Goal: Information Seeking & Learning: Learn about a topic

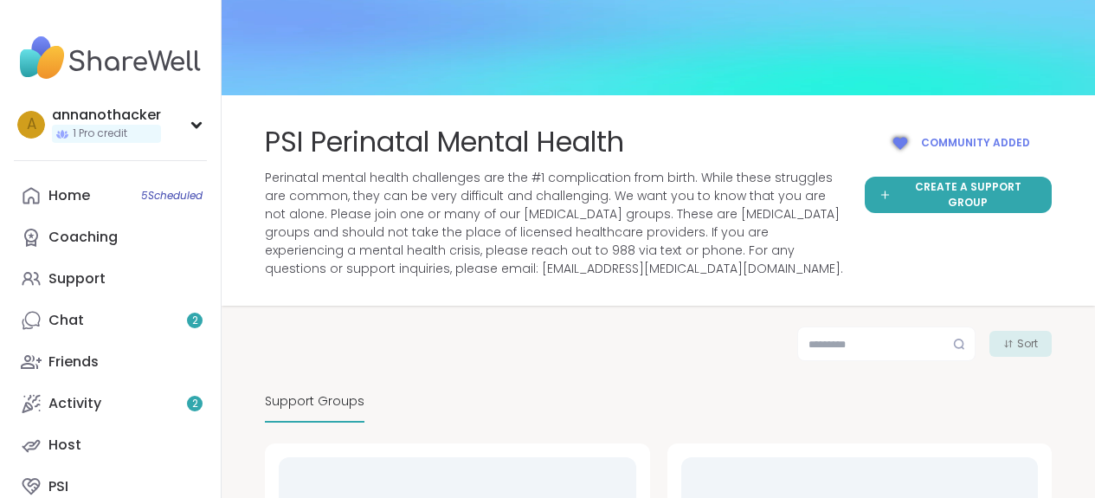
click at [92, 197] on link "Home 5 Scheduled" at bounding box center [110, 196] width 193 height 42
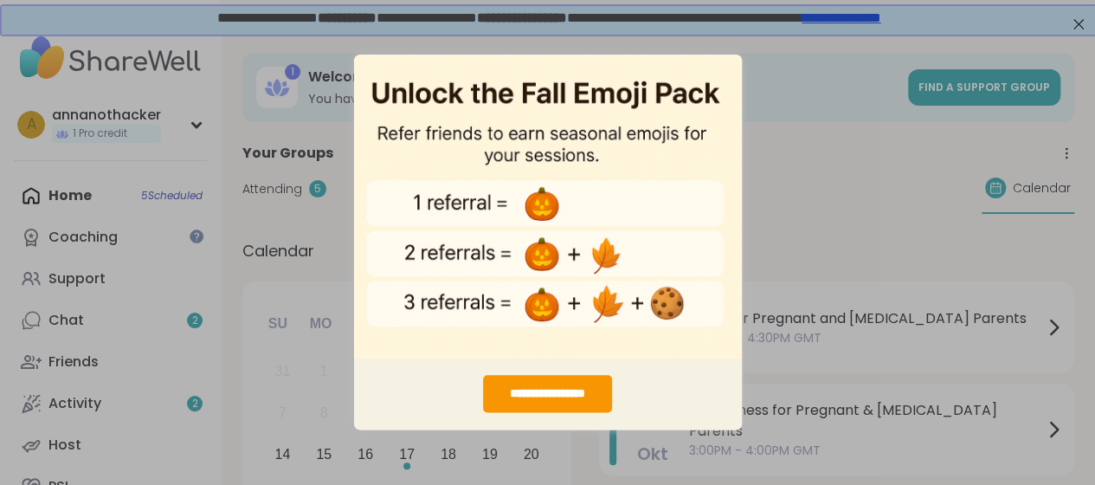
click at [450, 406] on div "**********" at bounding box center [548, 394] width 388 height 72
click at [805, 100] on div "**********" at bounding box center [547, 242] width 1095 height 485
click at [802, 115] on div "**********" at bounding box center [547, 242] width 1095 height 485
click at [828, 83] on div "**********" at bounding box center [547, 242] width 1095 height 485
click at [1078, 27] on div "**********" at bounding box center [547, 242] width 1095 height 485
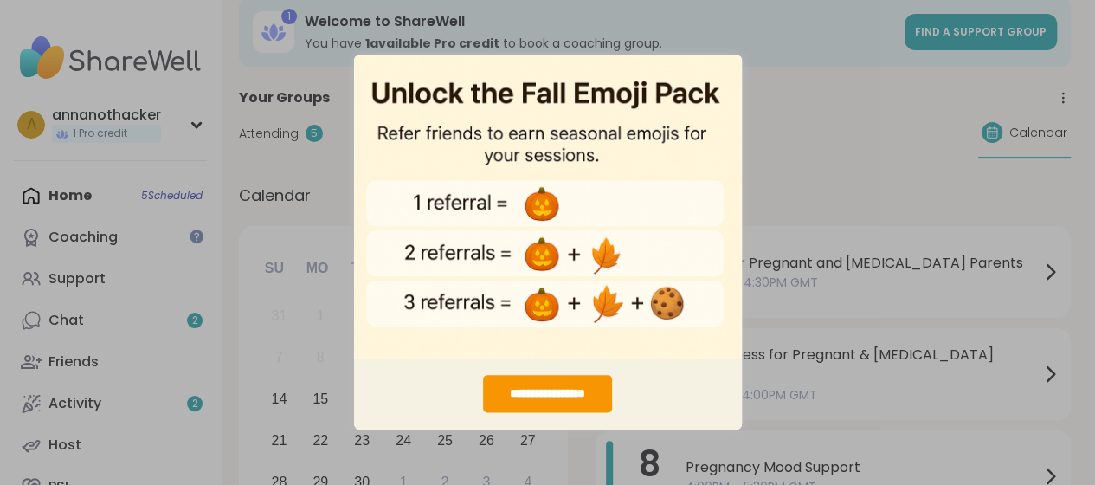
scroll to position [0, 3]
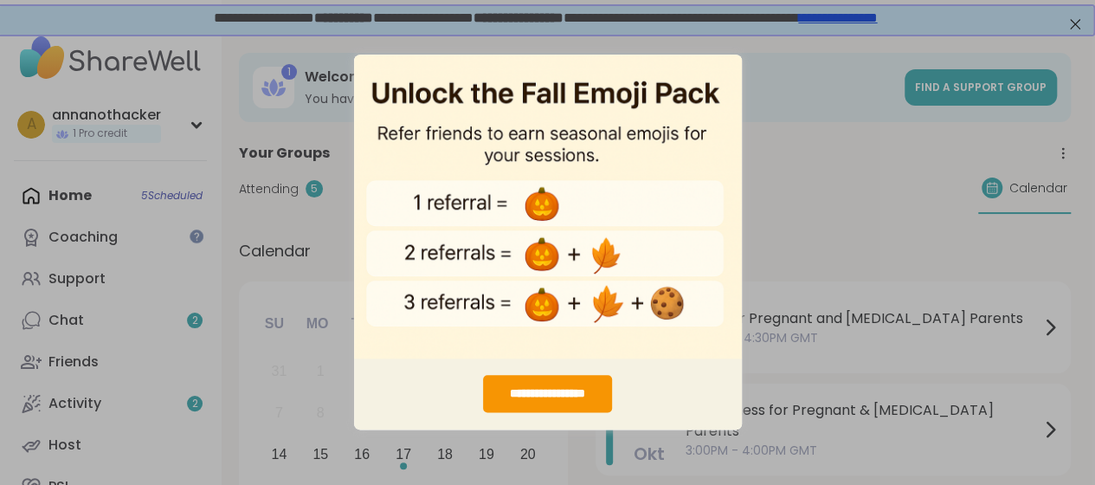
click at [906, 68] on div "**********" at bounding box center [547, 242] width 1095 height 485
click at [596, 111] on img "entering modal" at bounding box center [548, 206] width 388 height 305
click at [557, 404] on div "**********" at bounding box center [547, 394] width 129 height 37
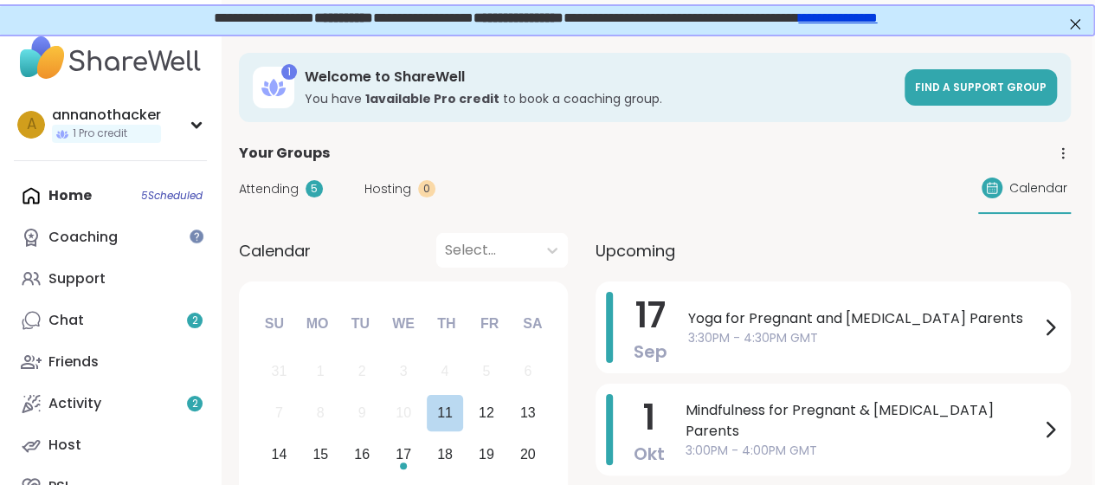
click at [451, 415] on div "11" at bounding box center [445, 412] width 16 height 23
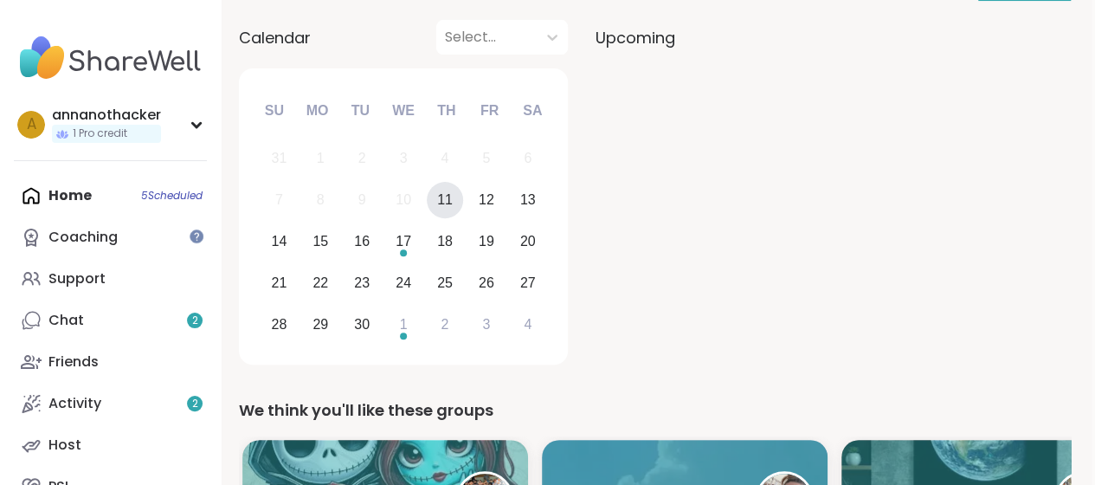
scroll to position [212, 3]
click at [462, 203] on div "11" at bounding box center [445, 201] width 37 height 37
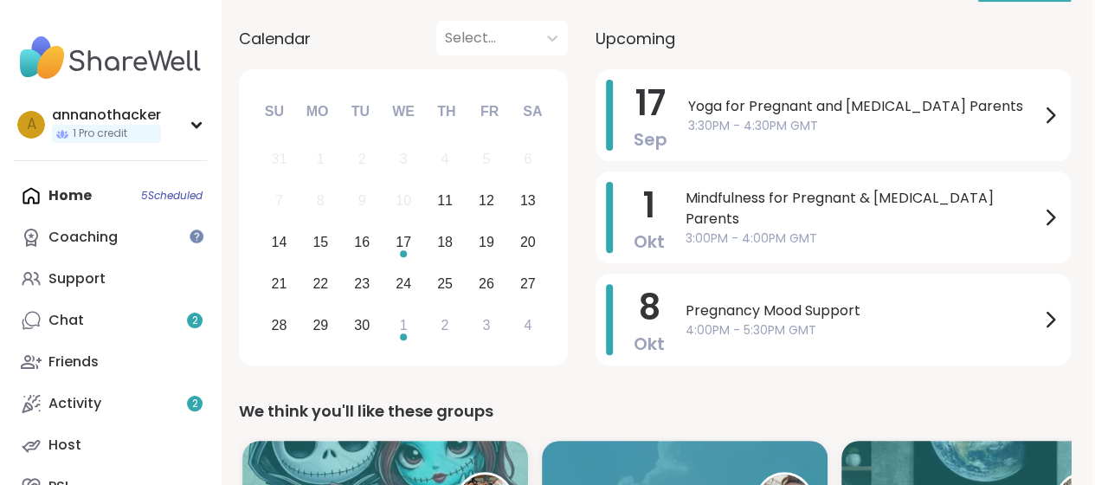
click at [415, 243] on div "17" at bounding box center [403, 242] width 37 height 37
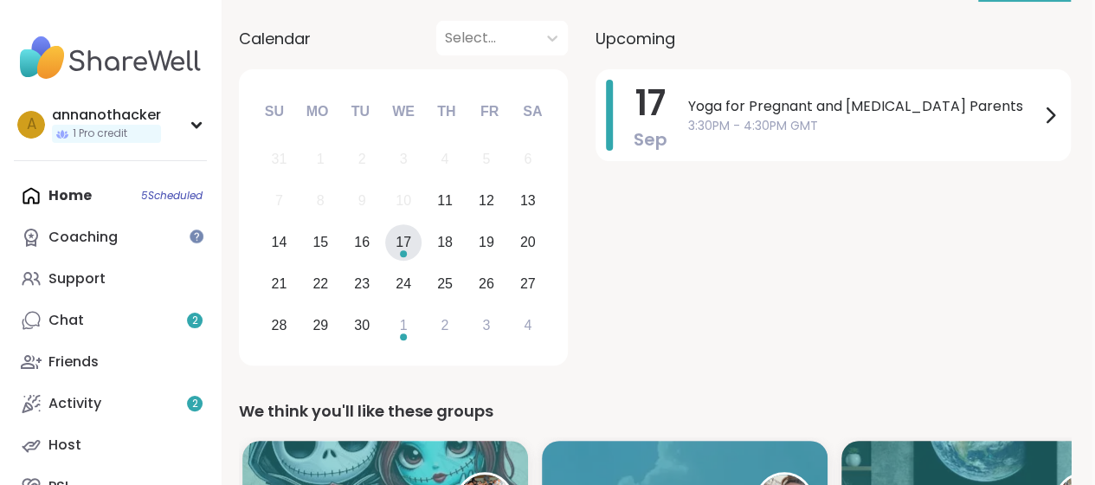
click at [457, 186] on div "7 8 9 10 11 12 13" at bounding box center [403, 201] width 290 height 42
click at [445, 200] on div "11" at bounding box center [445, 200] width 16 height 23
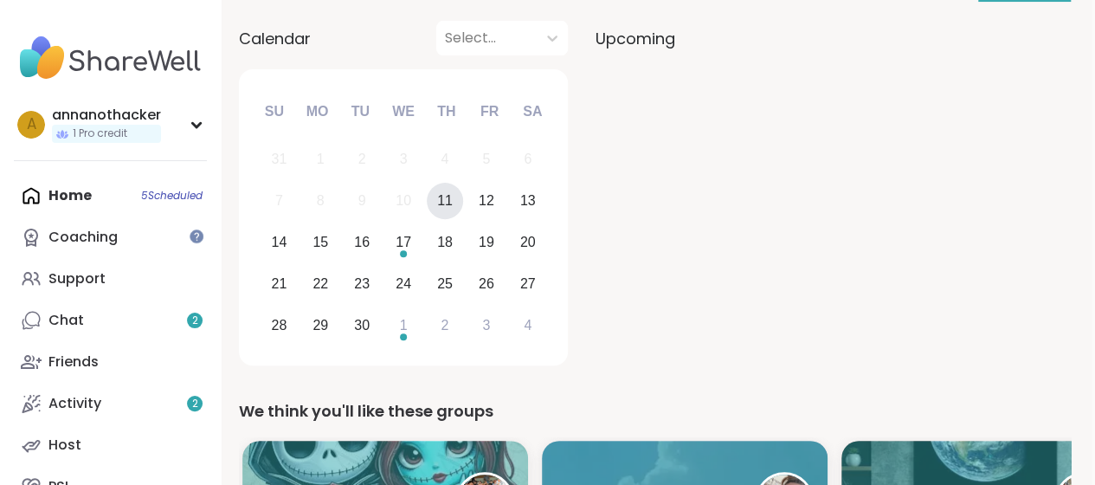
click at [408, 246] on div "17" at bounding box center [404, 241] width 16 height 23
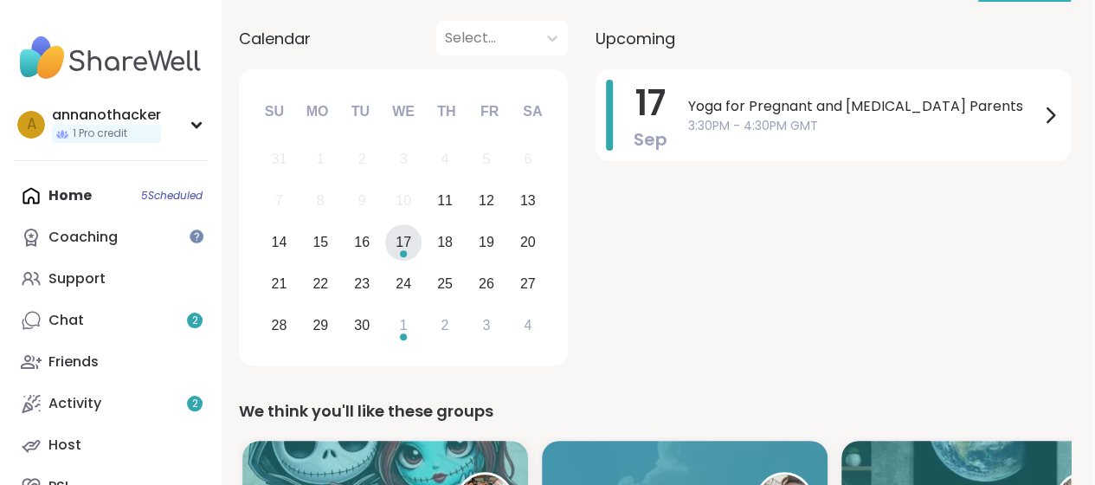
click at [412, 330] on div "1" at bounding box center [403, 324] width 37 height 37
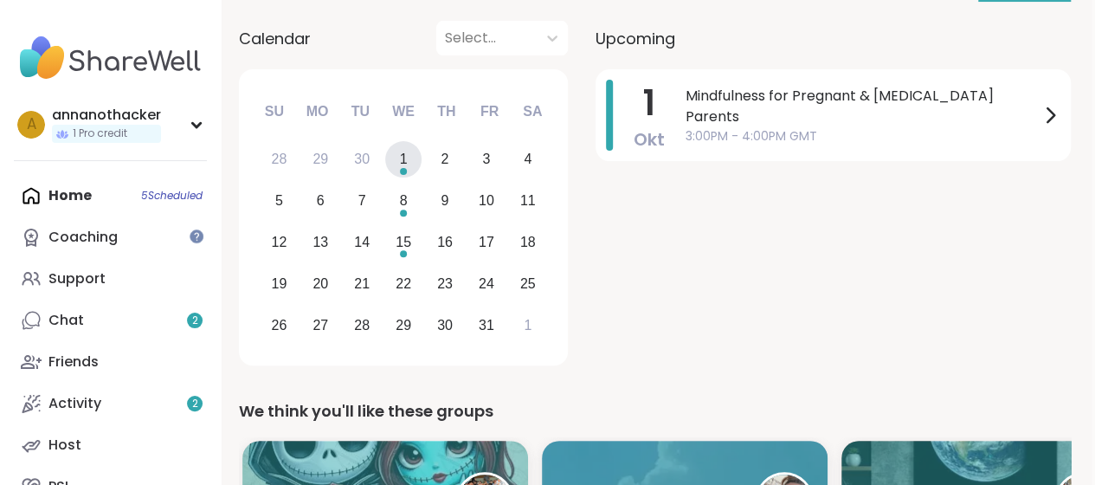
click at [408, 210] on div "8" at bounding box center [403, 201] width 37 height 37
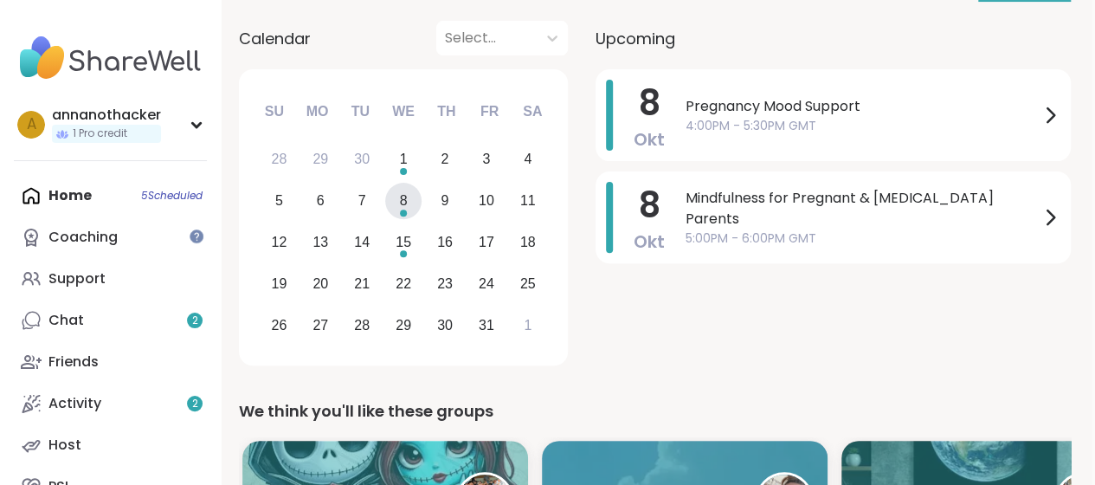
click at [407, 234] on div "15" at bounding box center [404, 241] width 16 height 23
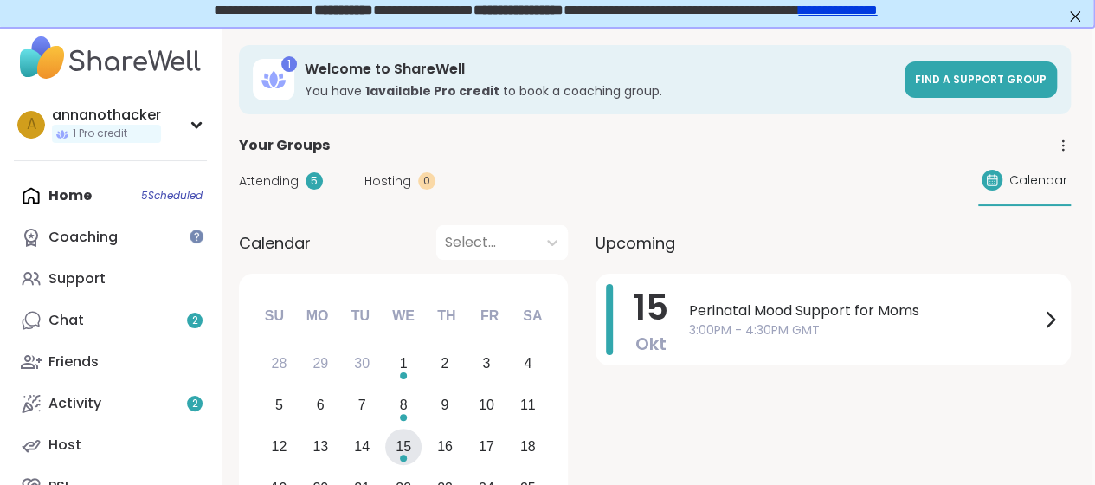
scroll to position [0, 3]
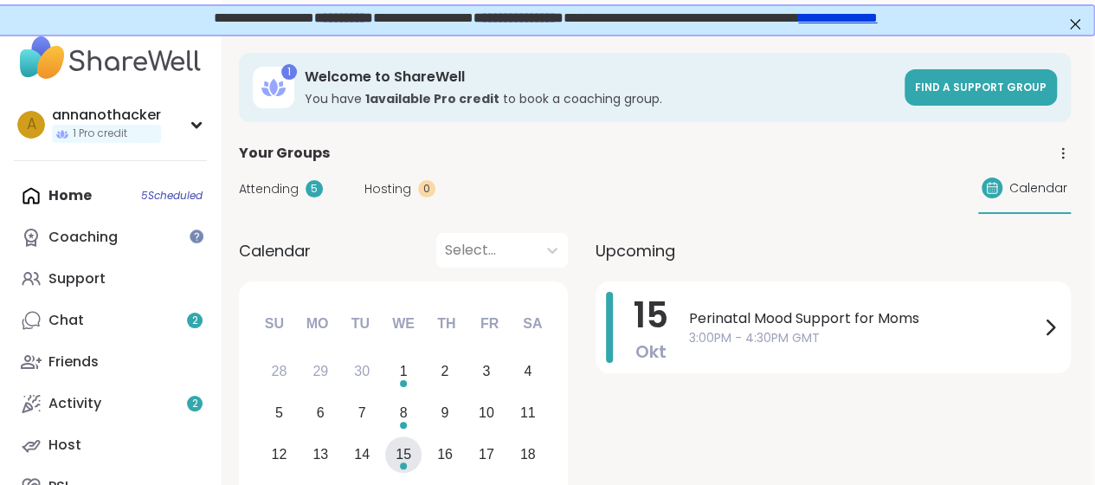
click at [490, 242] on div at bounding box center [486, 250] width 83 height 24
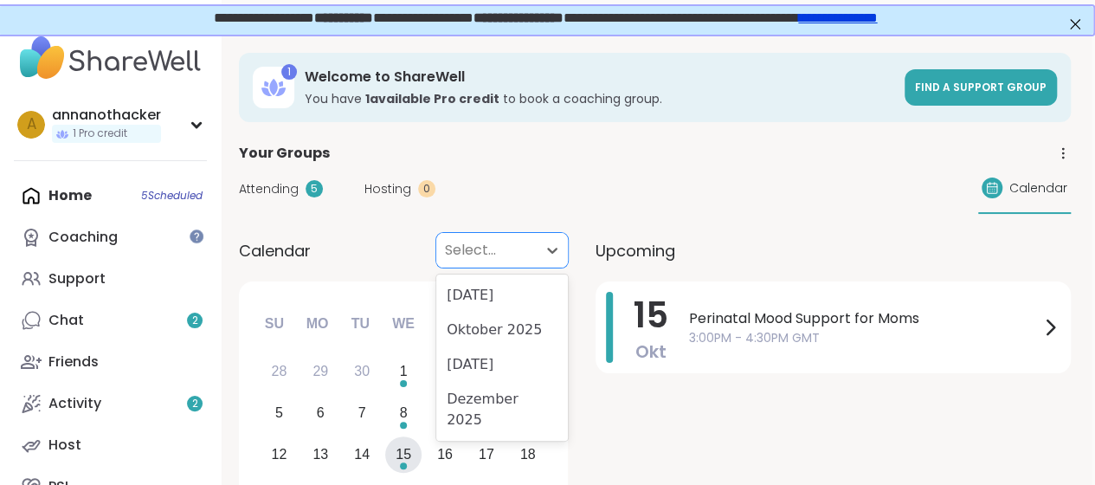
click at [483, 295] on div "[DATE]" at bounding box center [502, 295] width 132 height 35
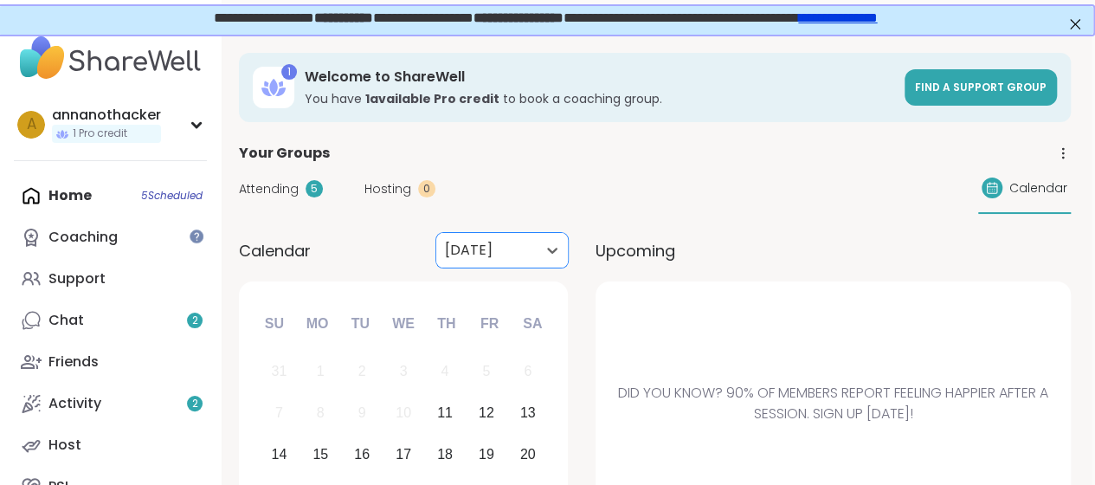
scroll to position [173, 3]
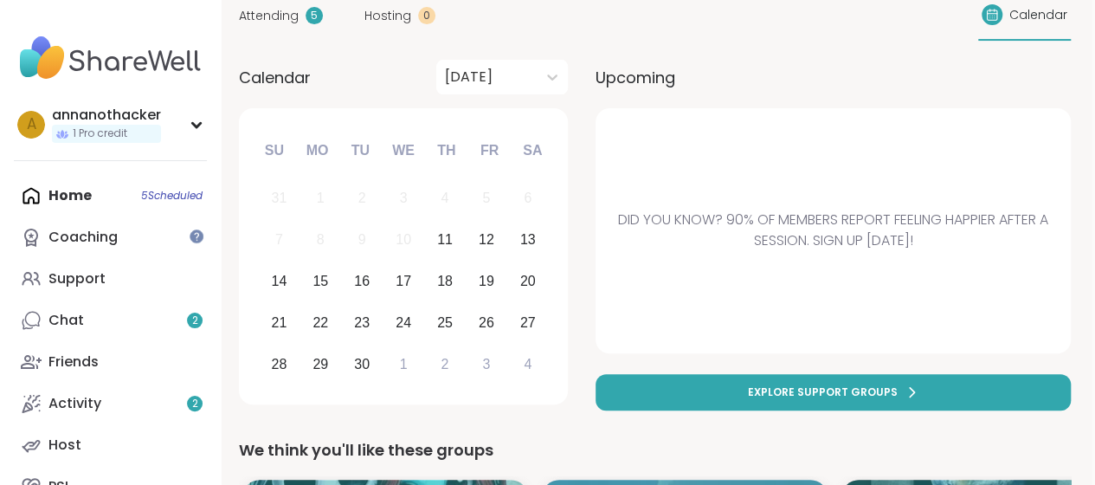
click at [447, 237] on div "11" at bounding box center [445, 239] width 16 height 23
click at [122, 202] on div "Home 5 Scheduled Coaching Support Chat 2 Friends Activity 2 Host PSI" at bounding box center [110, 341] width 193 height 332
click at [122, 198] on div "Home 5 Scheduled Coaching Support Chat 2 Friends Activity 2 Host PSI" at bounding box center [110, 341] width 193 height 332
click at [145, 198] on div "Home 5 Scheduled Coaching Support Chat 2 Friends Activity 2 Host PSI" at bounding box center [110, 341] width 193 height 332
click at [63, 190] on div "Home 5 Scheduled Coaching Support Chat 2 Friends Activity 2 Host PSI" at bounding box center [110, 341] width 193 height 332
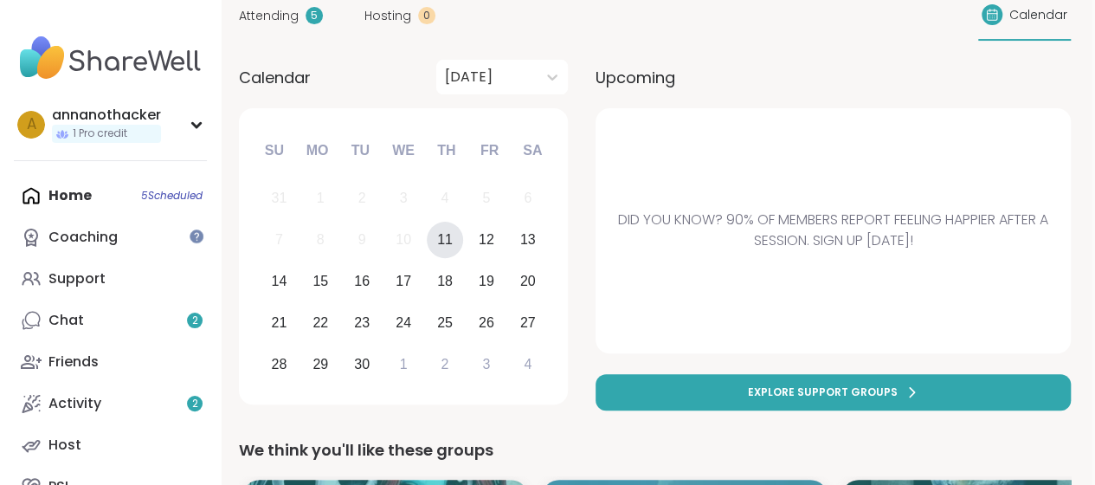
click at [185, 200] on div "Home 5 Scheduled Coaching Support Chat 2 Friends Activity 2 Host PSI" at bounding box center [110, 341] width 193 height 332
click at [183, 196] on div "Home 5 Scheduled Coaching Support Chat 2 Friends Activity 2 Host PSI" at bounding box center [110, 341] width 193 height 332
click at [401, 281] on div "17" at bounding box center [404, 280] width 16 height 23
click at [412, 332] on div "24" at bounding box center [403, 322] width 37 height 37
click at [474, 80] on div at bounding box center [486, 77] width 83 height 24
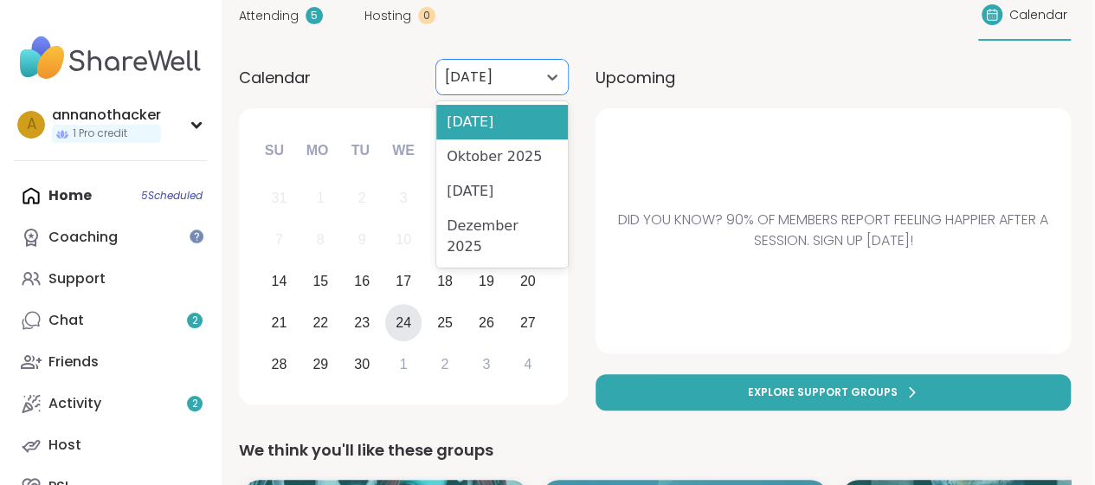
click at [483, 169] on div "Oktober 2025" at bounding box center [502, 156] width 132 height 35
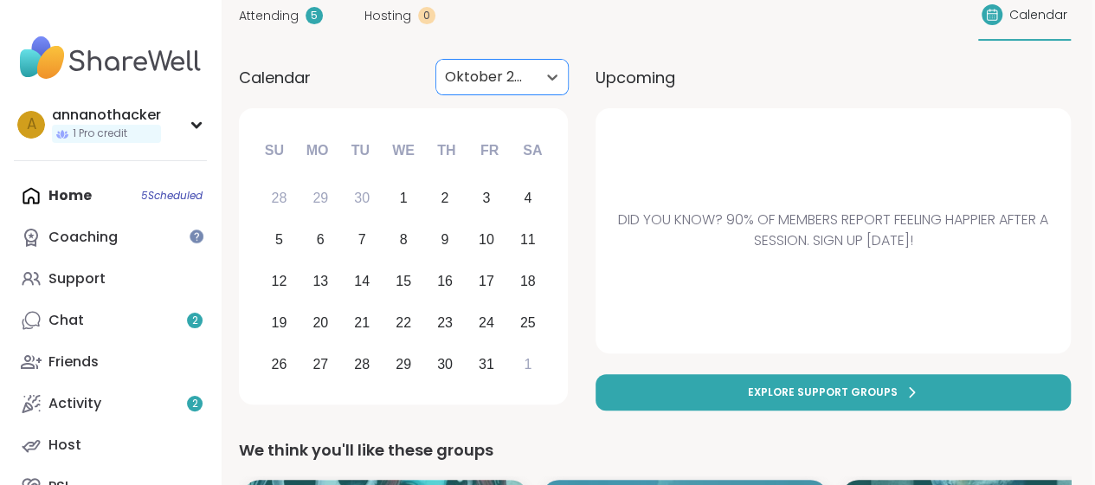
click at [485, 74] on div at bounding box center [486, 77] width 83 height 24
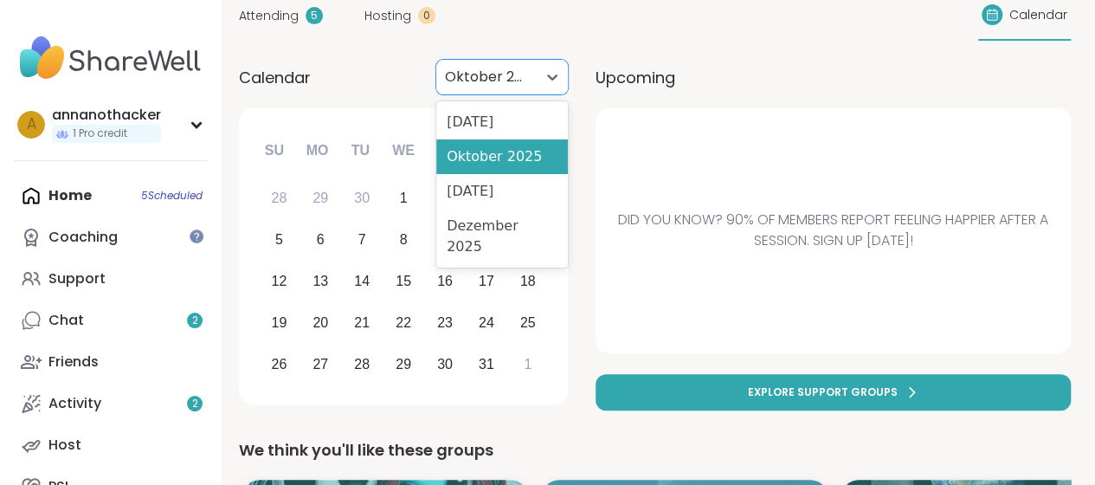
click at [476, 126] on div "[DATE]" at bounding box center [502, 122] width 132 height 35
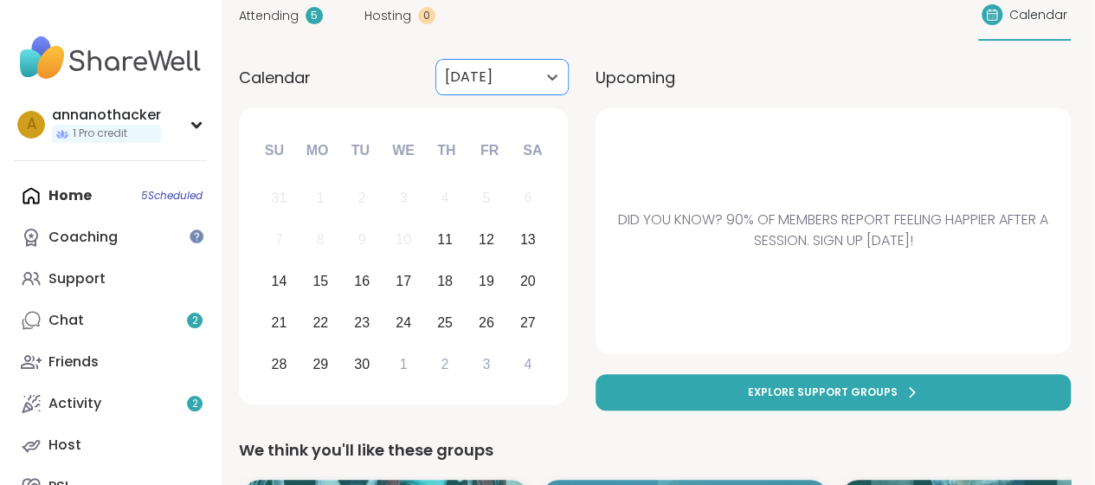
click at [113, 183] on div "Home 5 Scheduled Coaching Support Chat 2 Friends Activity 2 Host PSI" at bounding box center [110, 341] width 193 height 332
click at [66, 276] on div "Support" at bounding box center [76, 278] width 57 height 19
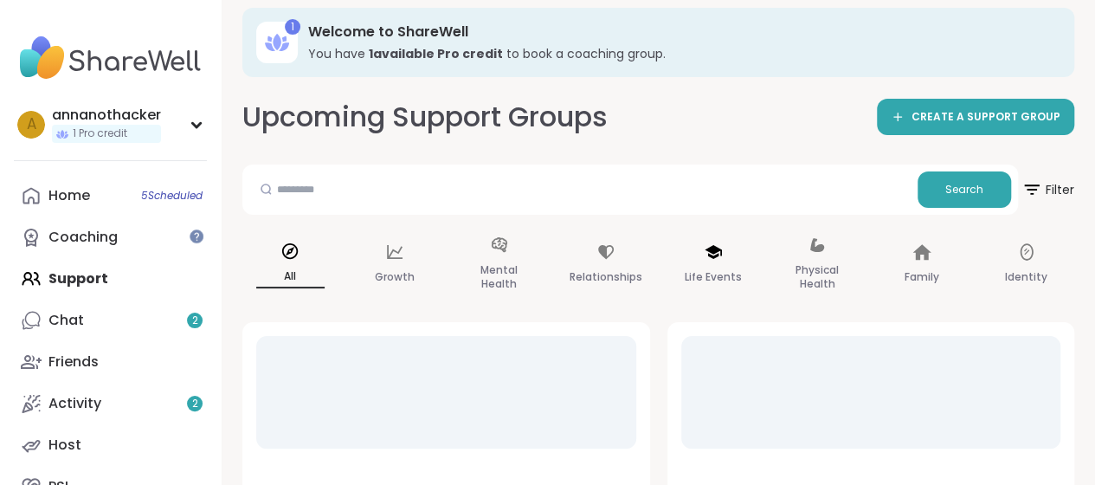
scroll to position [44, 0]
click at [663, 188] on input "text" at bounding box center [579, 189] width 661 height 35
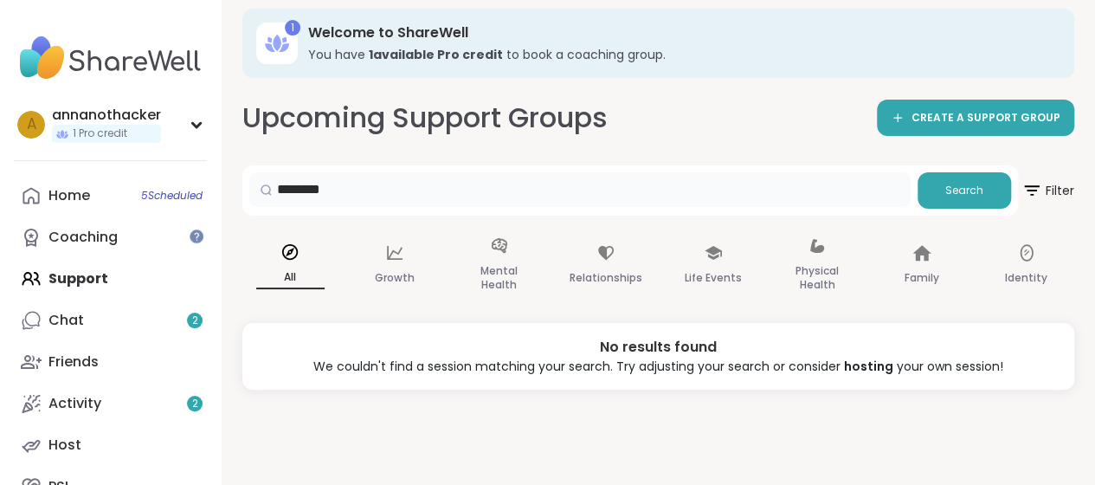
drag, startPoint x: 359, startPoint y: 194, endPoint x: 300, endPoint y: 197, distance: 59.0
click at [300, 197] on input "********" at bounding box center [579, 189] width 661 height 35
type input "*********"
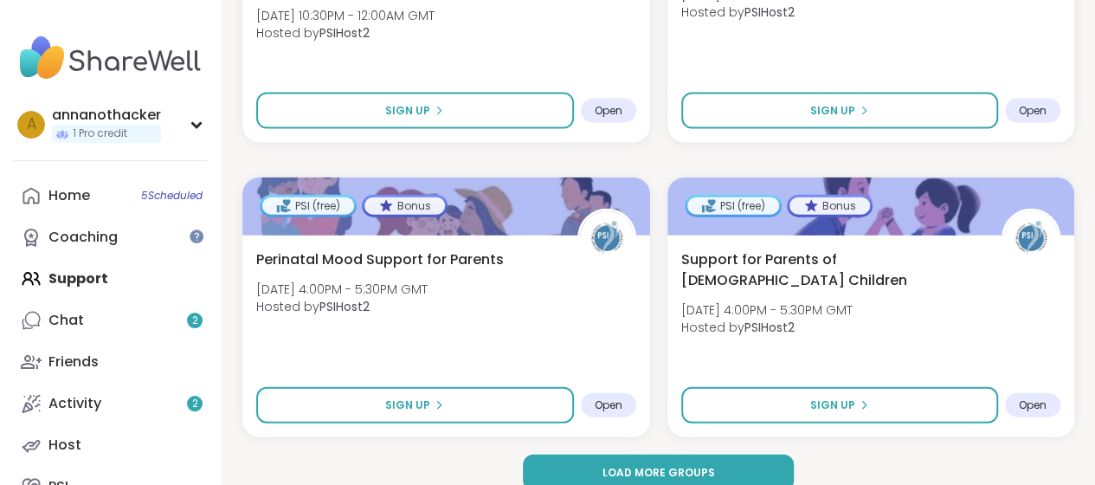
scroll to position [5216, 0]
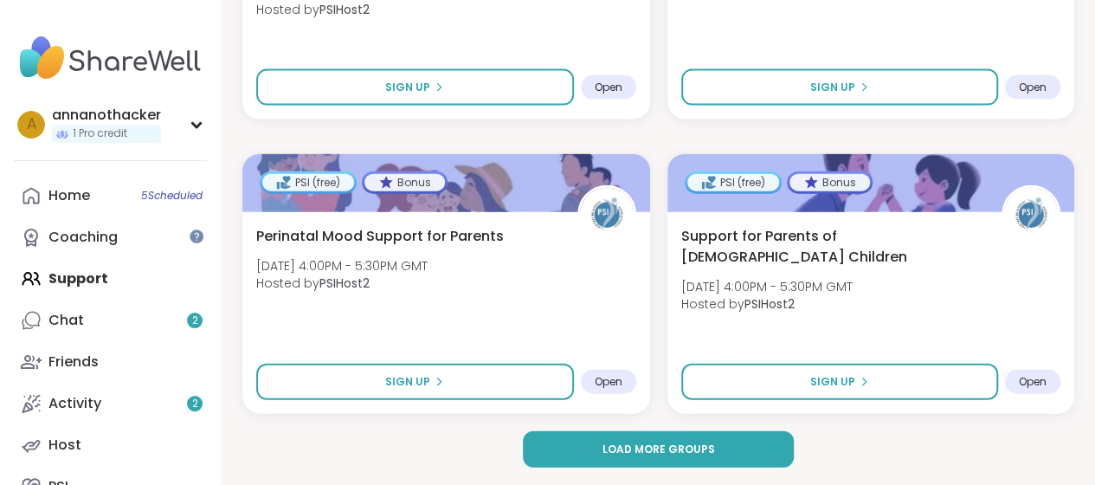
click at [725, 447] on button "Load more groups" at bounding box center [658, 449] width 270 height 36
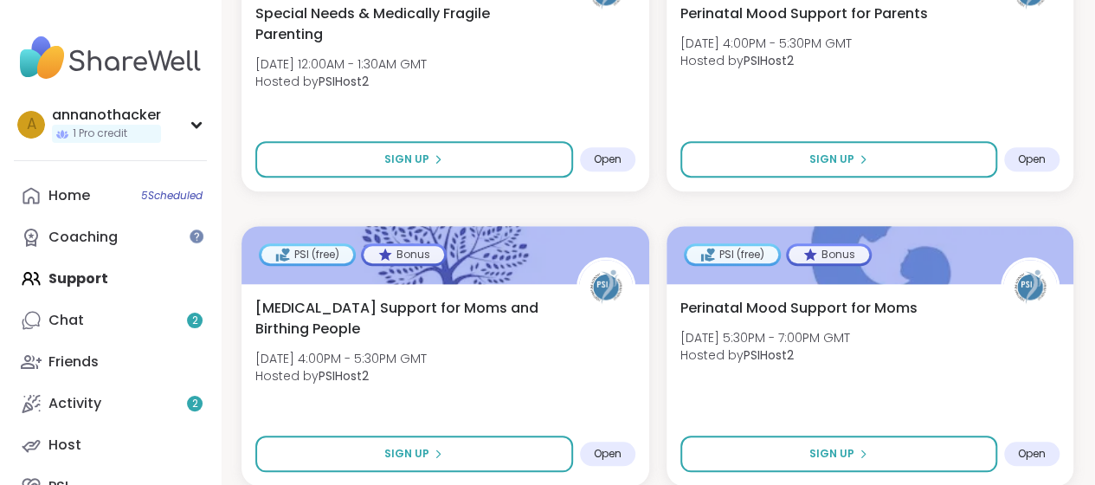
scroll to position [10514, 1]
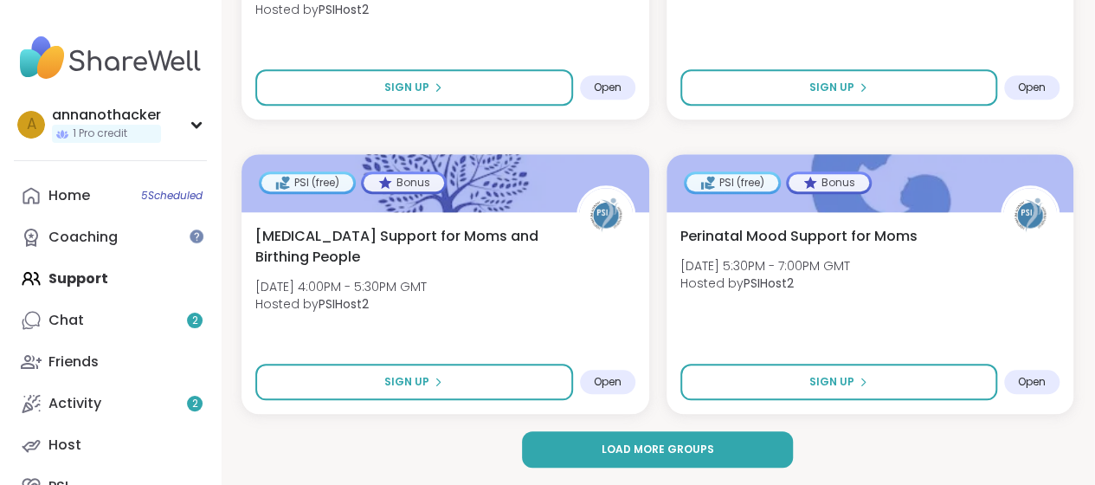
click at [137, 198] on link "Home 5 Scheduled" at bounding box center [110, 196] width 193 height 42
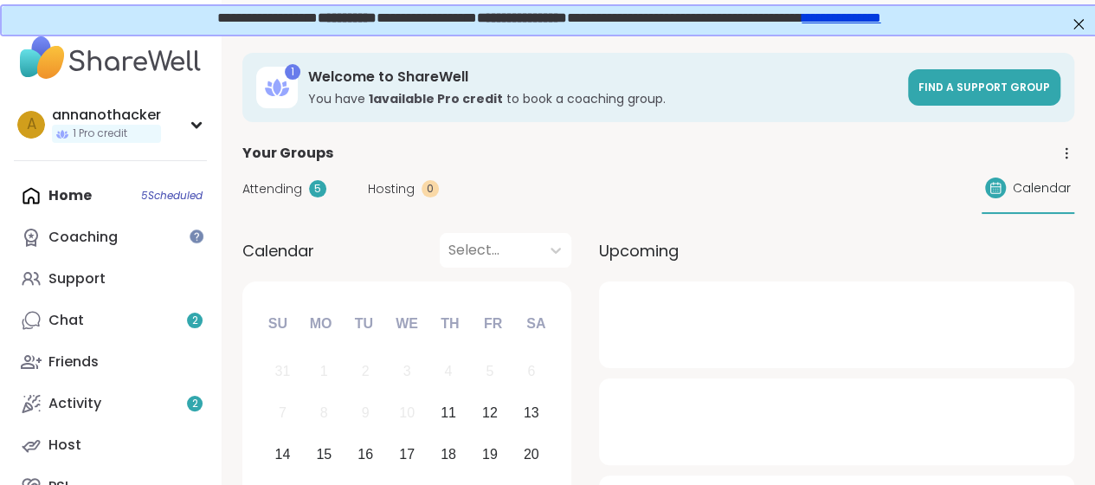
click at [78, 181] on div "Home 5 Scheduled Coaching Support Chat 2 Friends Activity 2 Host PSI" at bounding box center [110, 341] width 193 height 332
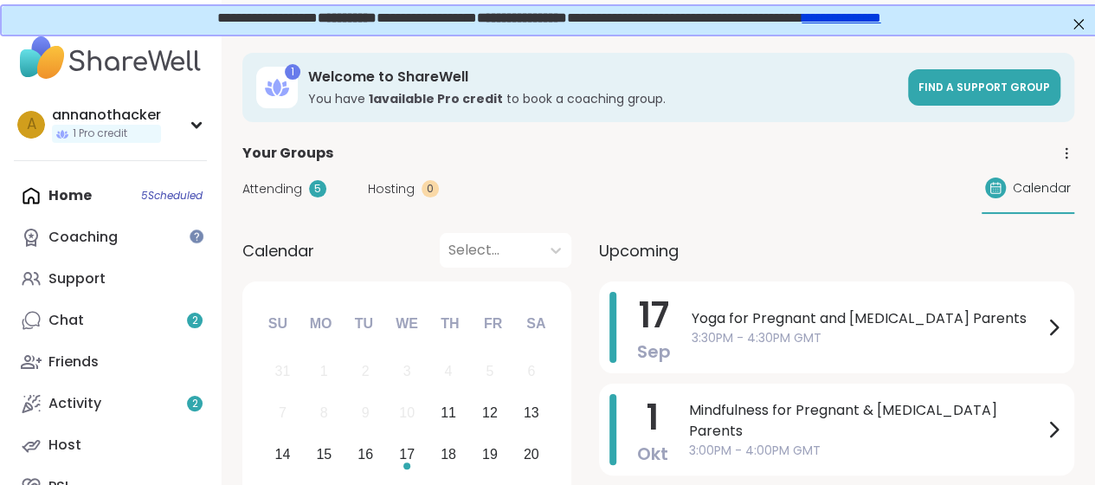
click at [57, 202] on div "Home 5 Scheduled Coaching Support Chat 2 Friends Activity 2 Host PSI" at bounding box center [110, 341] width 193 height 332
click at [68, 278] on div "Support" at bounding box center [76, 278] width 57 height 19
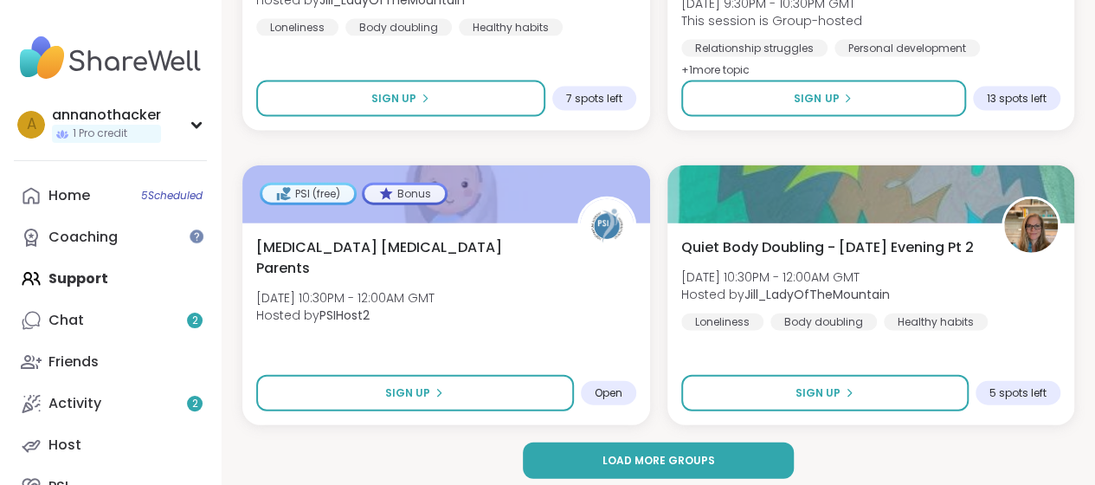
scroll to position [5216, 0]
